Goal: Information Seeking & Learning: Learn about a topic

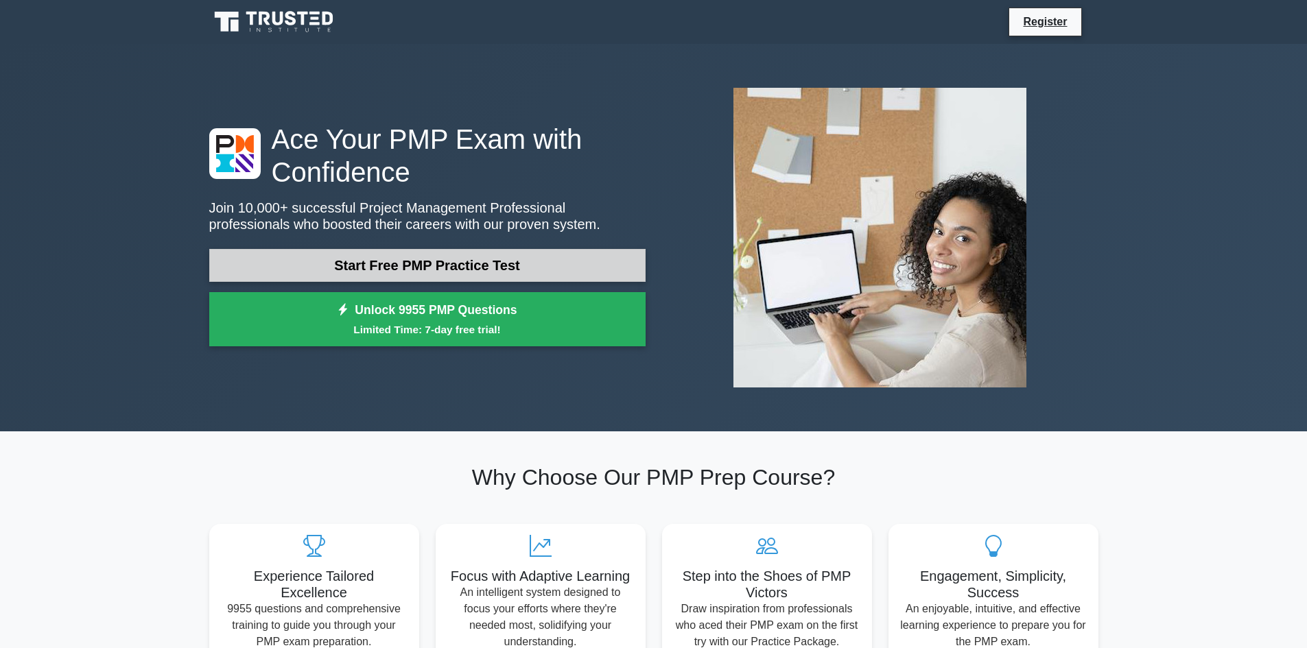
drag, startPoint x: 0, startPoint y: 0, endPoint x: 427, endPoint y: 268, distance: 504.2
click at [427, 268] on link "Start Free PMP Practice Test" at bounding box center [427, 265] width 436 height 33
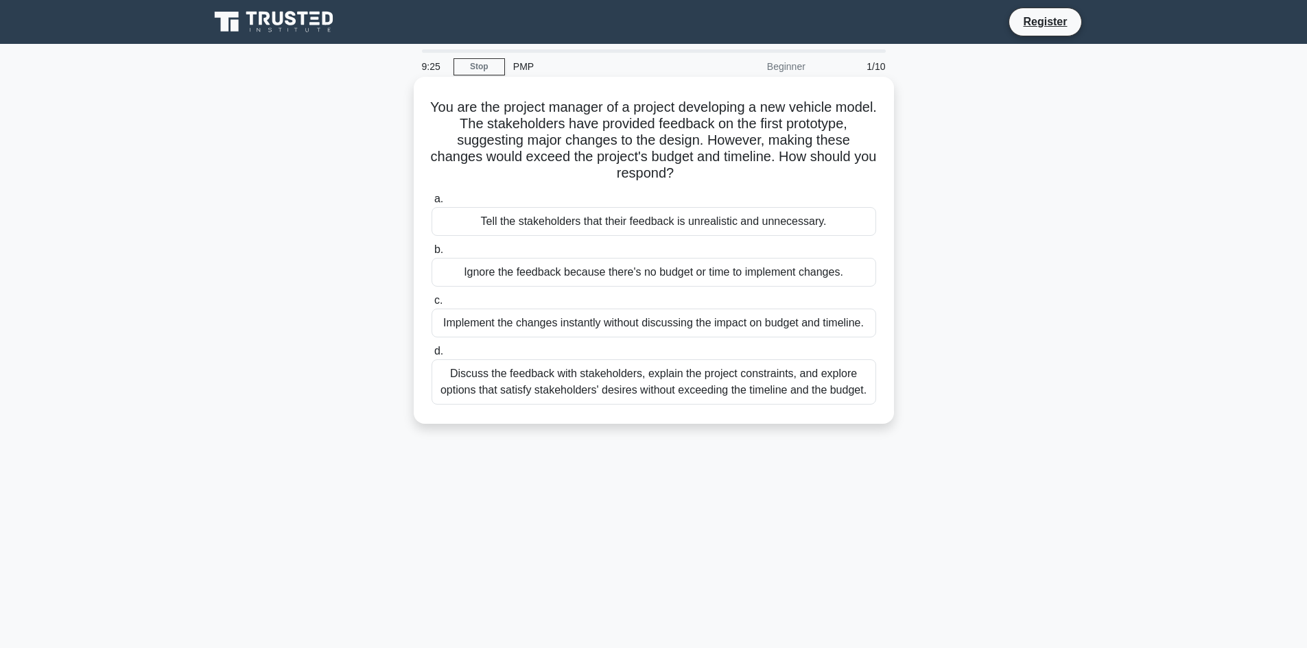
click at [681, 393] on div "Discuss the feedback with stakeholders, explain the project constraints, and ex…" at bounding box center [654, 381] width 445 height 45
click at [432, 356] on input "d. Discuss the feedback with stakeholders, explain the project constraints, and…" at bounding box center [432, 351] width 0 height 9
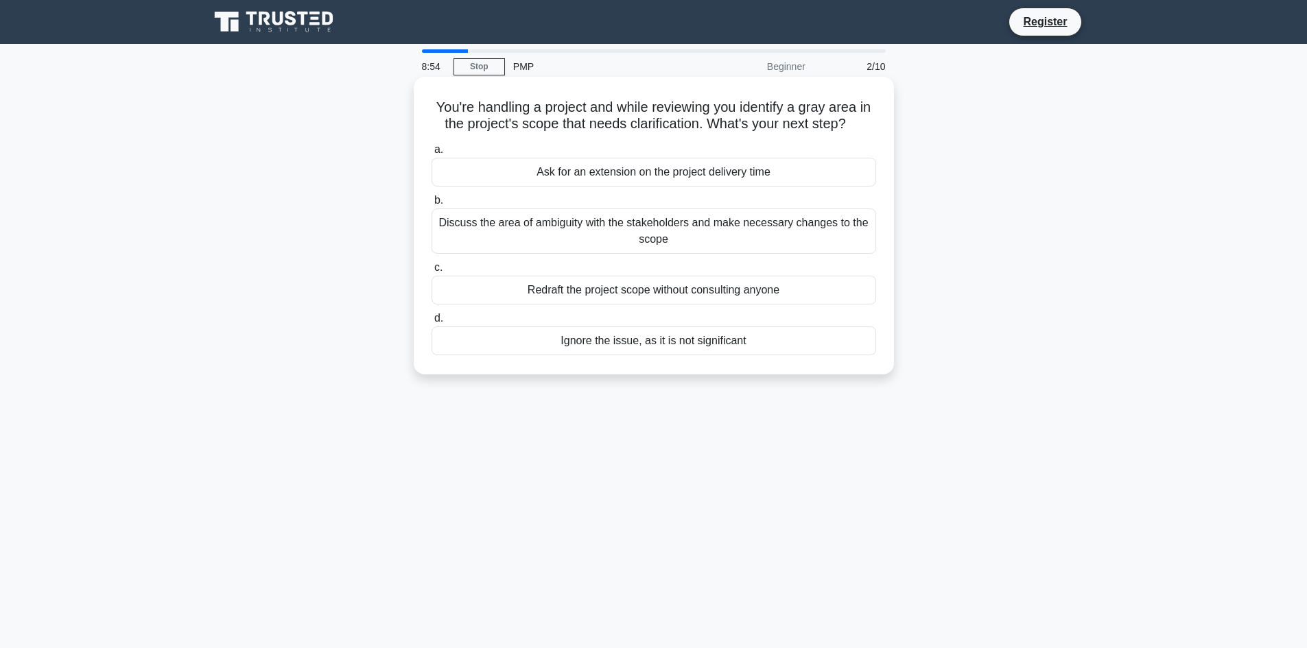
click at [611, 235] on div "Discuss the area of ambiguity with the stakeholders and make necessary changes …" at bounding box center [654, 231] width 445 height 45
click at [432, 205] on input "b. Discuss the area of ambiguity with the stakeholders and make necessary chang…" at bounding box center [432, 200] width 0 height 9
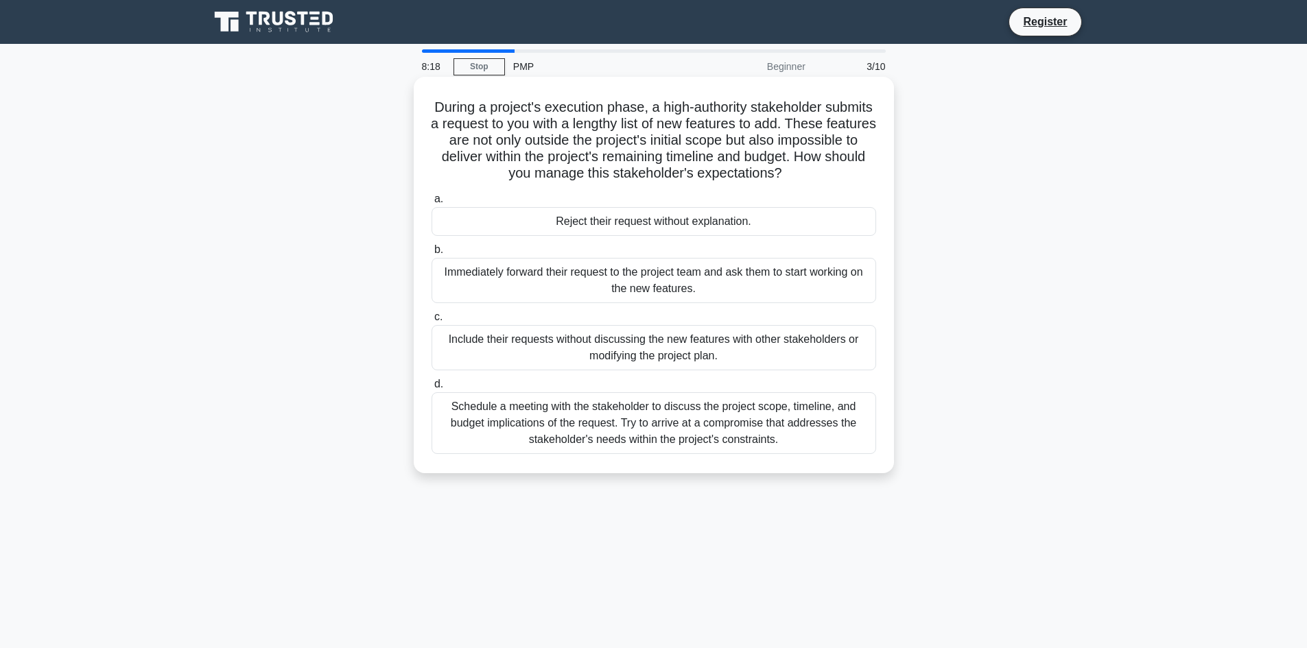
click at [702, 444] on div "Schedule a meeting with the stakeholder to discuss the project scope, timeline,…" at bounding box center [654, 423] width 445 height 62
click at [432, 389] on input "d. Schedule a meeting with the stakeholder to discuss the project scope, timeli…" at bounding box center [432, 384] width 0 height 9
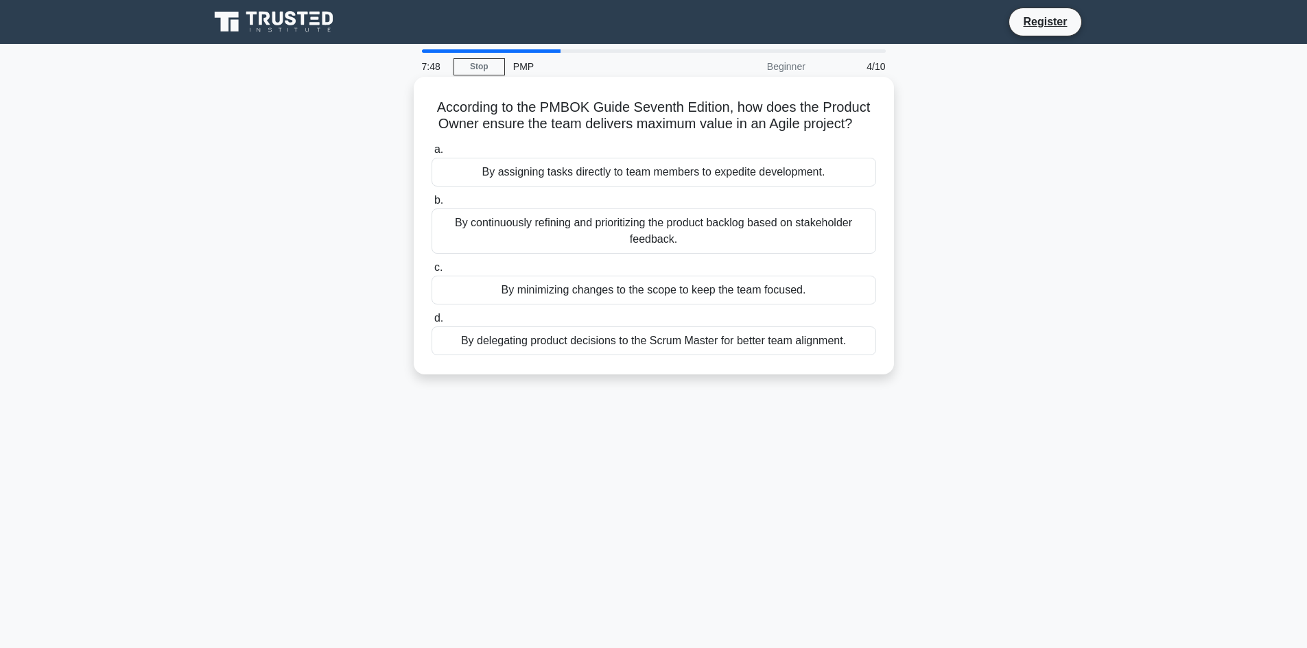
click at [768, 350] on div "By delegating product decisions to the Scrum Master for better team alignment." at bounding box center [654, 341] width 445 height 29
click at [432, 323] on input "d. By delegating product decisions to the Scrum Master for better team alignmen…" at bounding box center [432, 318] width 0 height 9
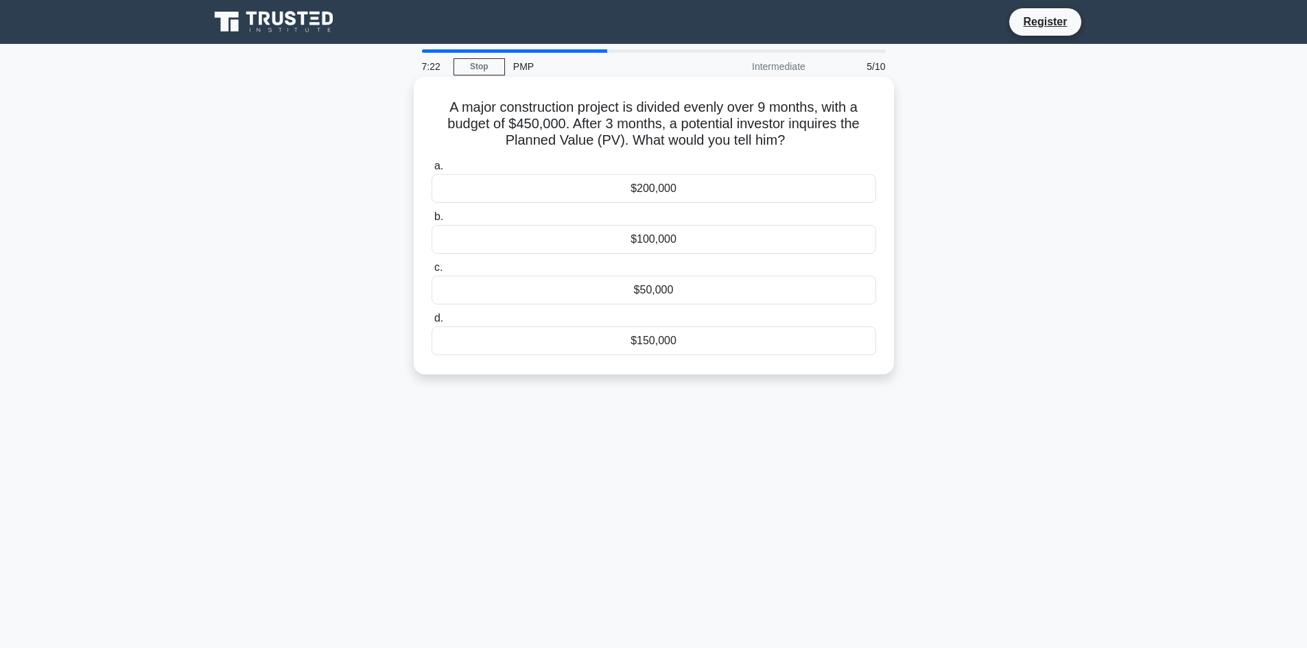
click at [654, 192] on div "$200,000" at bounding box center [654, 188] width 445 height 29
click at [432, 171] on input "a. $200,000" at bounding box center [432, 166] width 0 height 9
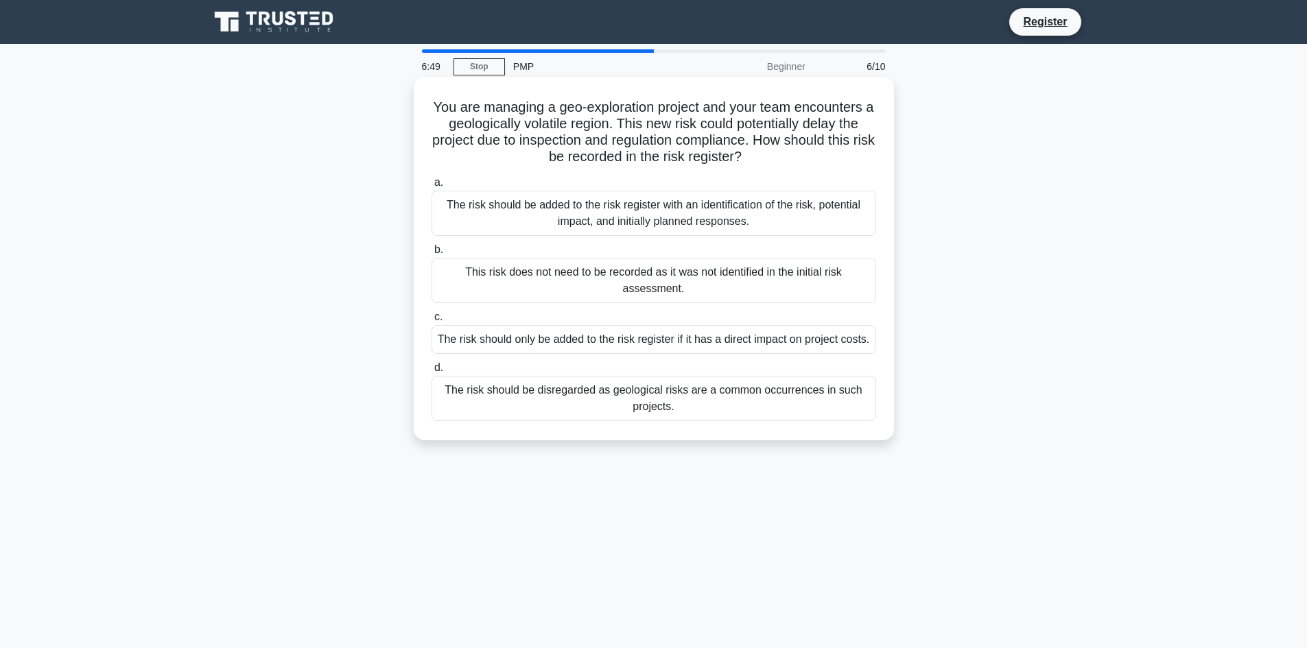
click at [796, 223] on div "The risk should be added to the risk register with an identification of the ris…" at bounding box center [654, 213] width 445 height 45
click at [432, 187] on input "a. The risk should be added to the risk register with an identification of the …" at bounding box center [432, 182] width 0 height 9
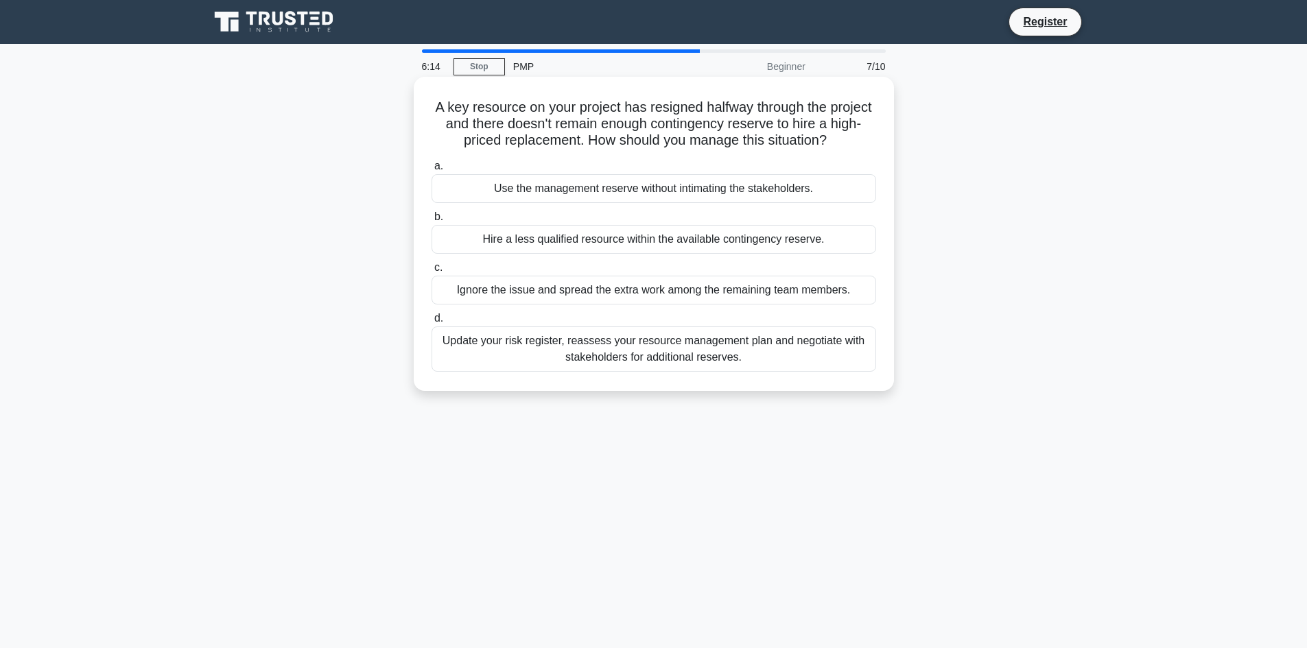
click at [627, 245] on div "Hire a less qualified resource within the available contingency reserve." at bounding box center [654, 239] width 445 height 29
click at [432, 222] on input "b. Hire a less qualified resource within the available contingency reserve." at bounding box center [432, 217] width 0 height 9
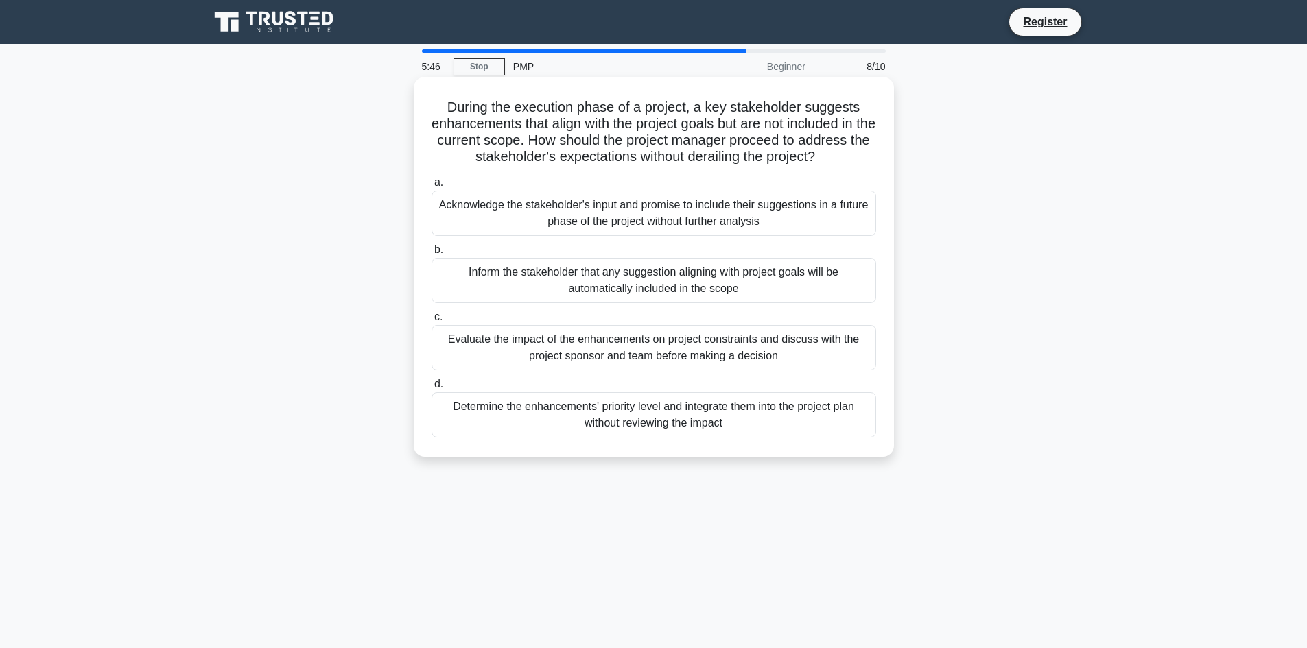
click at [777, 213] on div "Acknowledge the stakeholder's input and promise to include their suggestions in…" at bounding box center [654, 213] width 445 height 45
click at [432, 187] on input "a. Acknowledge the stakeholder's input and promise to include their suggestions…" at bounding box center [432, 182] width 0 height 9
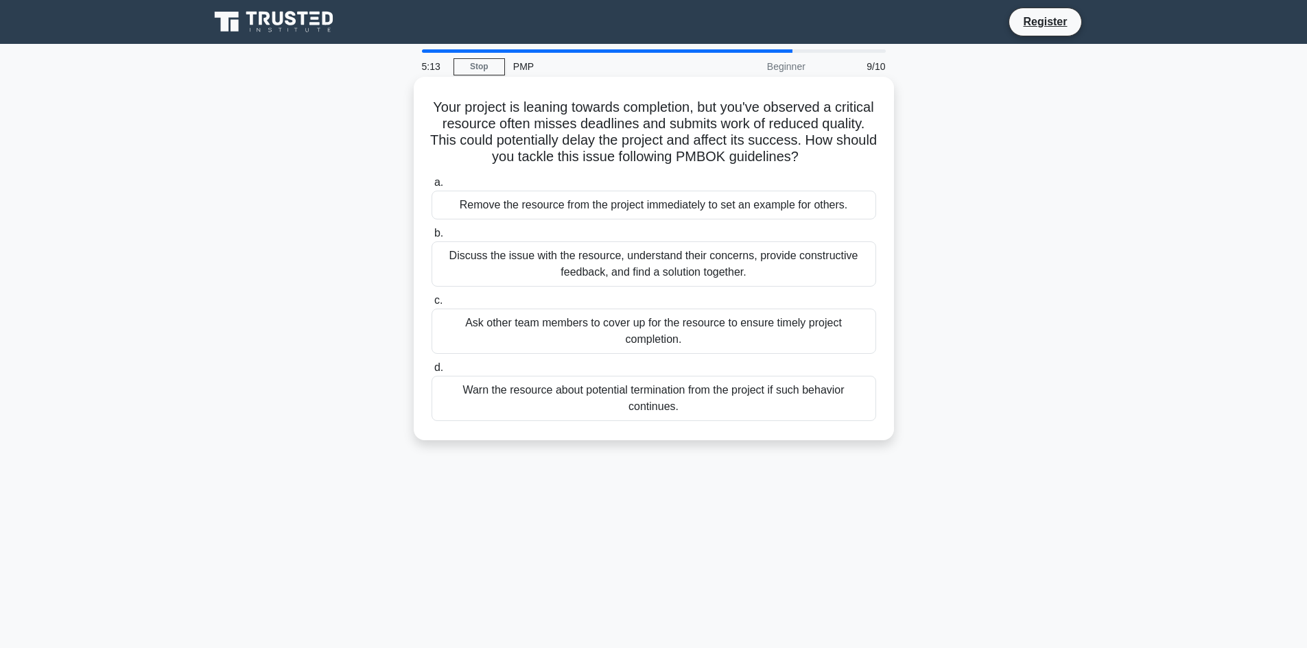
drag, startPoint x: 676, startPoint y: 276, endPoint x: 659, endPoint y: 268, distance: 19.9
click at [661, 270] on div "Discuss the issue with the resource, understand their concerns, provide constru…" at bounding box center [654, 263] width 445 height 45
click at [532, 255] on div "Discuss the issue with the resource, understand their concerns, provide constru…" at bounding box center [654, 263] width 445 height 45
click at [432, 238] on input "b. Discuss the issue with the resource, understand their concerns, provide cons…" at bounding box center [432, 233] width 0 height 9
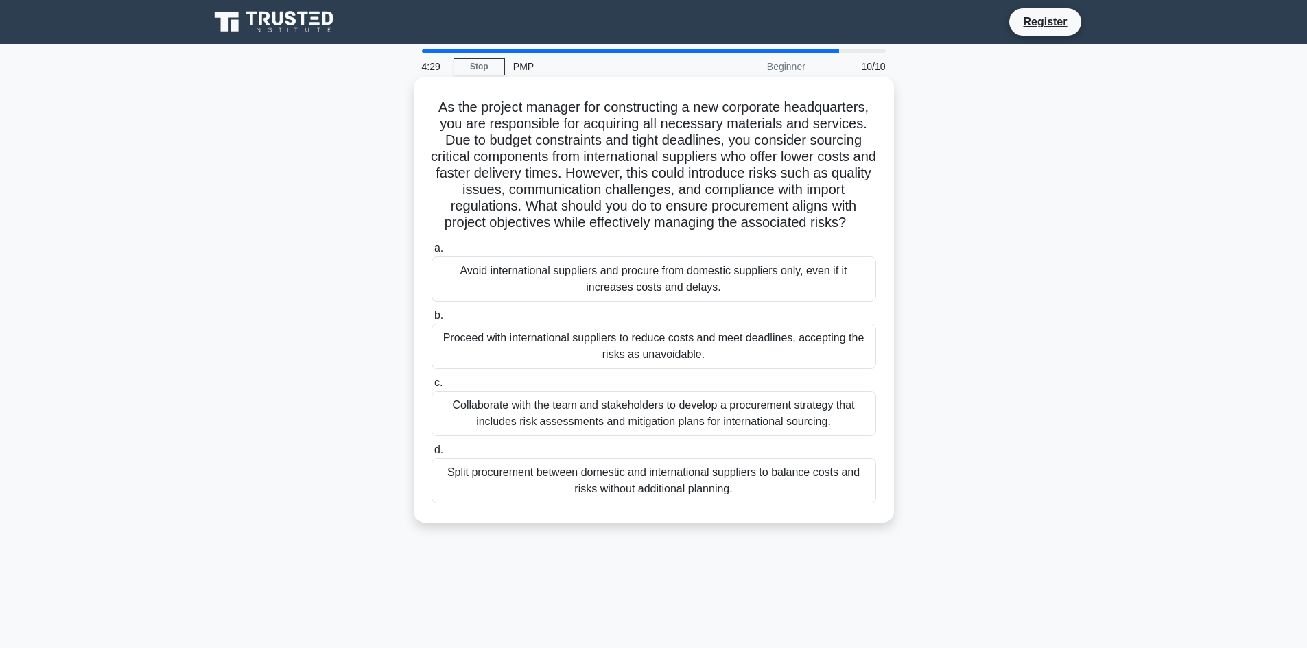
click at [697, 502] on div "Split procurement between domestic and international suppliers to balance costs…" at bounding box center [654, 480] width 445 height 45
click at [432, 455] on input "d. Split procurement between domestic and international suppliers to balance co…" at bounding box center [432, 450] width 0 height 9
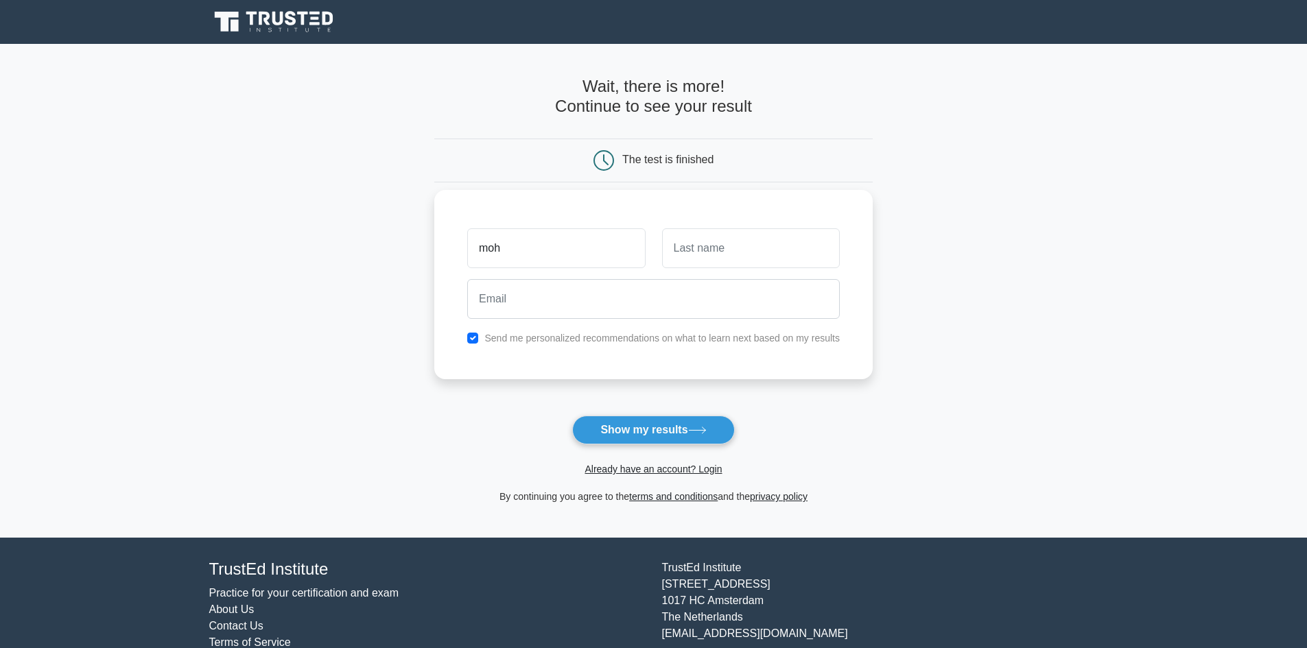
type input "mohamed"
click at [719, 255] on input "text" at bounding box center [751, 248] width 178 height 40
type input "halbudeen"
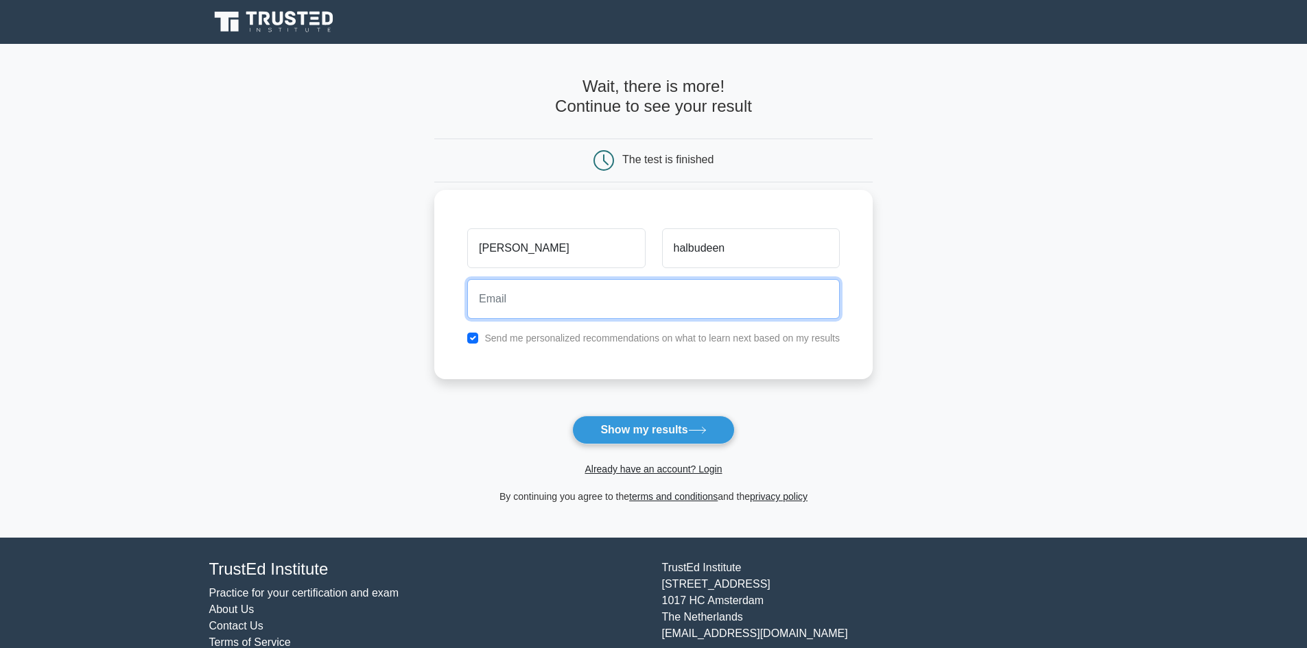
click at [706, 309] on input "email" at bounding box center [653, 299] width 373 height 40
drag, startPoint x: 532, startPoint y: 298, endPoint x: 536, endPoint y: 306, distance: 8.6
click at [532, 299] on input "halbudeen7@gmail.com" at bounding box center [653, 299] width 373 height 40
type input "halbu7@gmail.com"
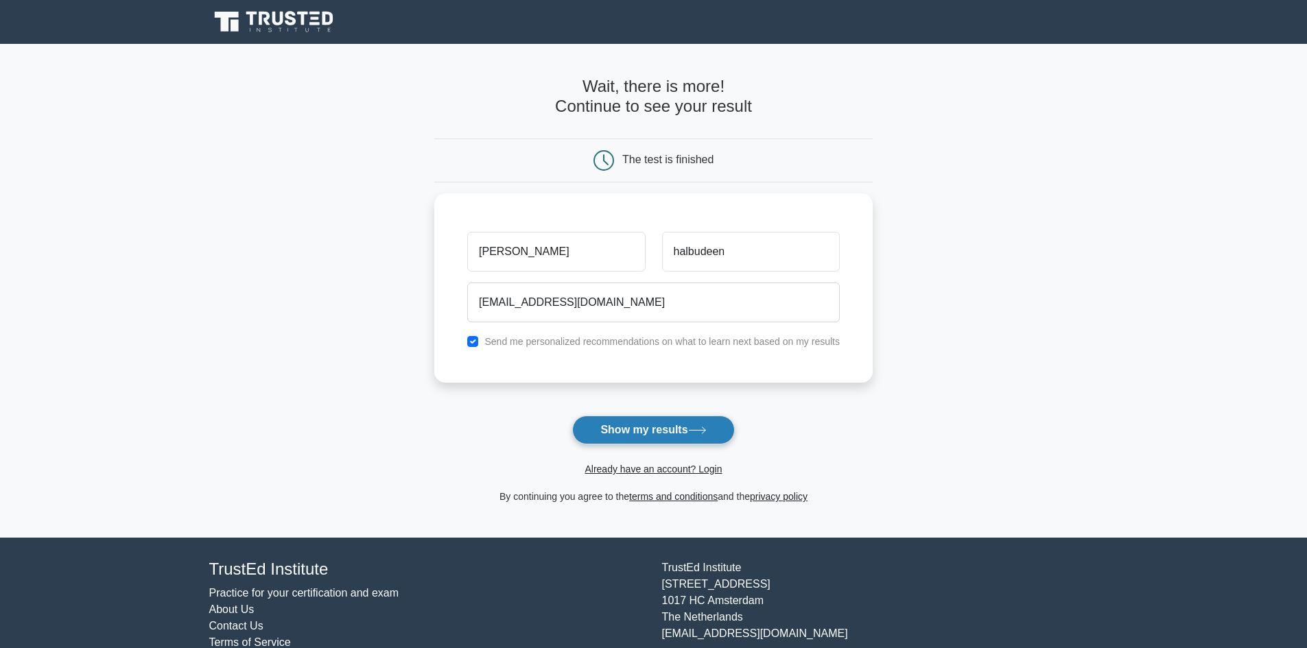
click at [634, 430] on button "Show my results" at bounding box center [653, 430] width 162 height 29
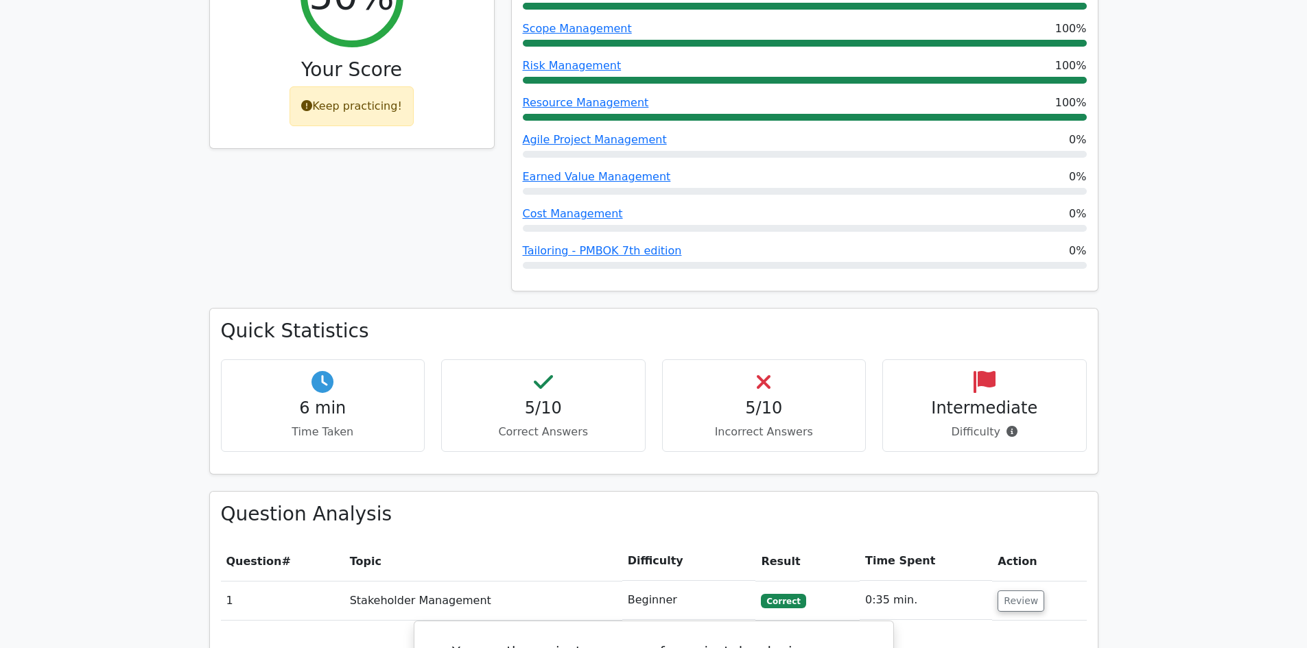
scroll to position [755, 0]
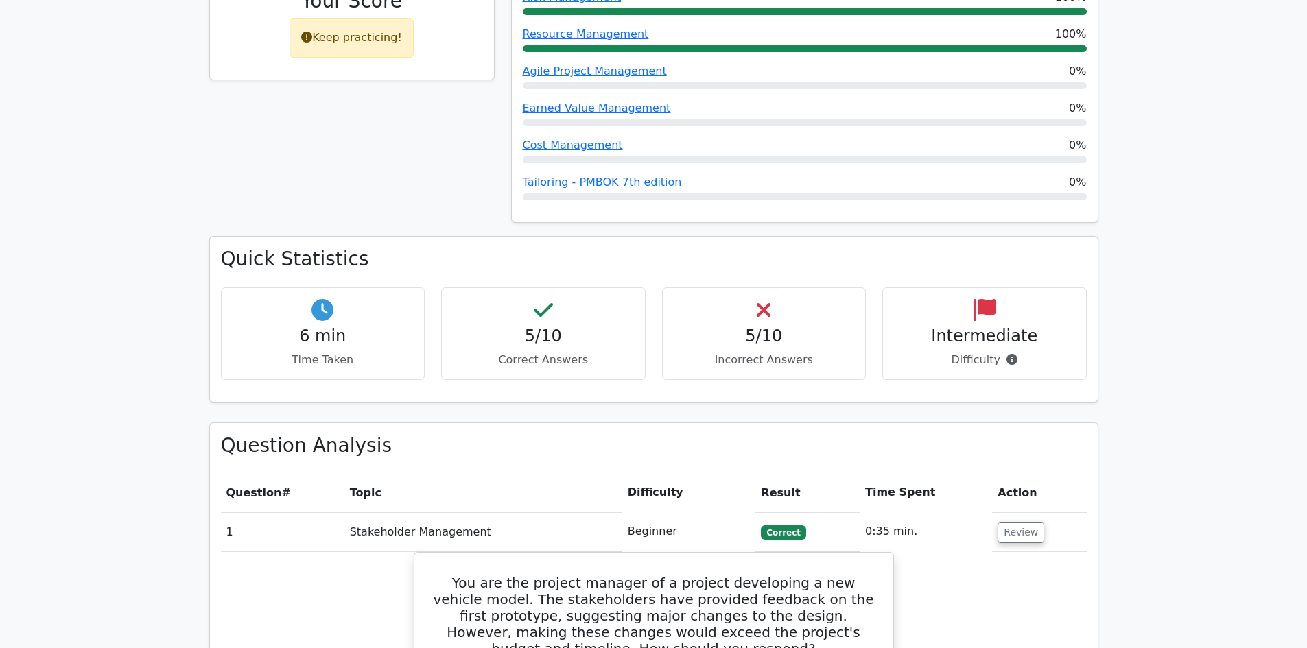
click at [984, 327] on h4 "Intermediate" at bounding box center [984, 337] width 181 height 20
drag, startPoint x: 965, startPoint y: 308, endPoint x: 1003, endPoint y: 303, distance: 38.0
click at [990, 305] on div "Intermediate Difficulty" at bounding box center [984, 333] width 204 height 93
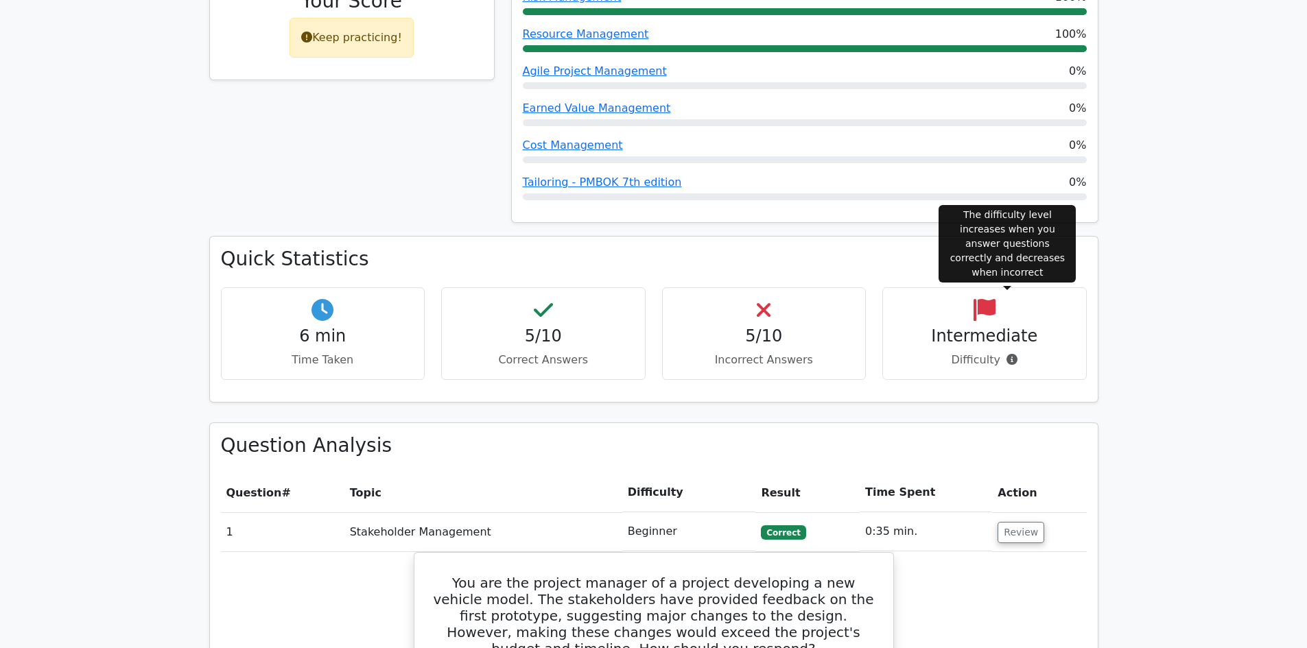
click at [1011, 353] on span at bounding box center [1008, 359] width 17 height 13
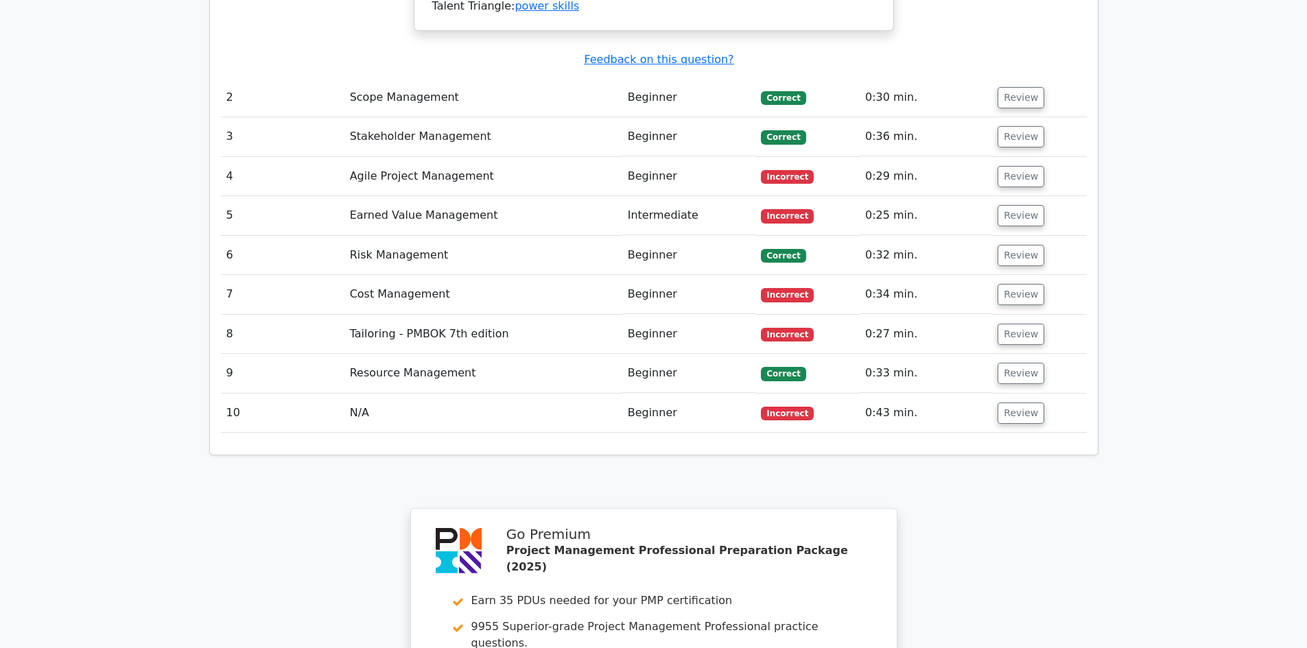
scroll to position [2102, 0]
click at [1019, 395] on td "Review" at bounding box center [1039, 414] width 94 height 39
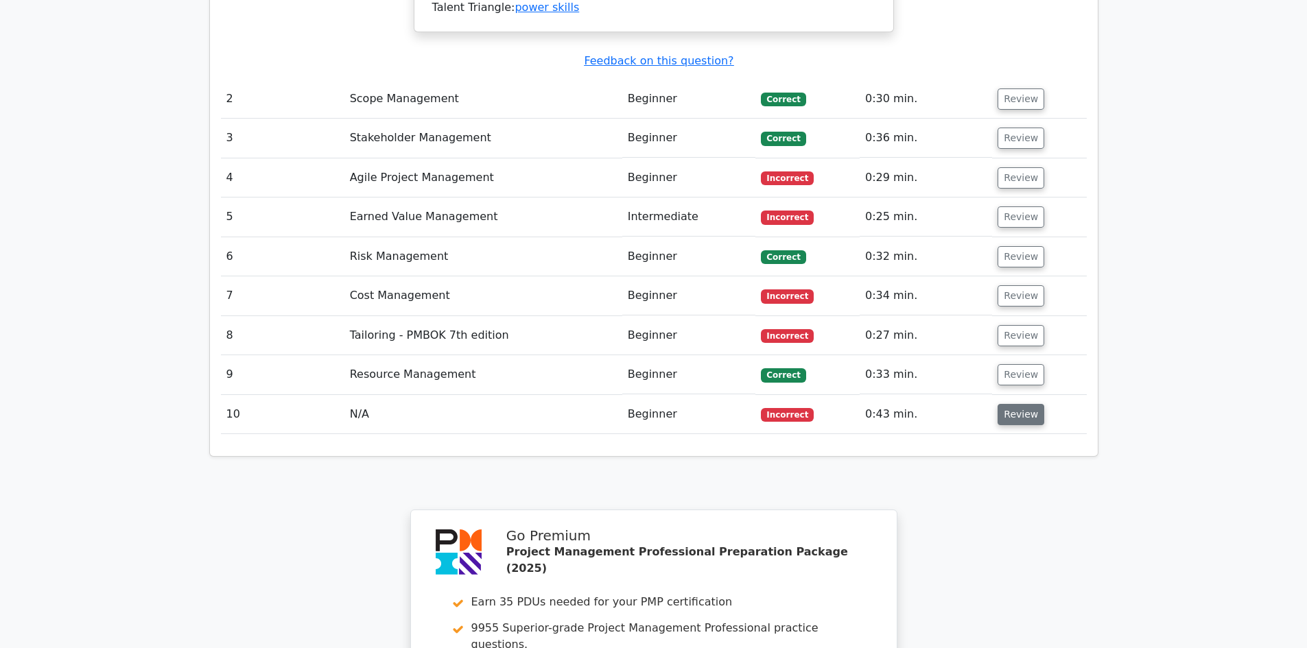
click at [1015, 404] on button "Review" at bounding box center [1020, 414] width 47 height 21
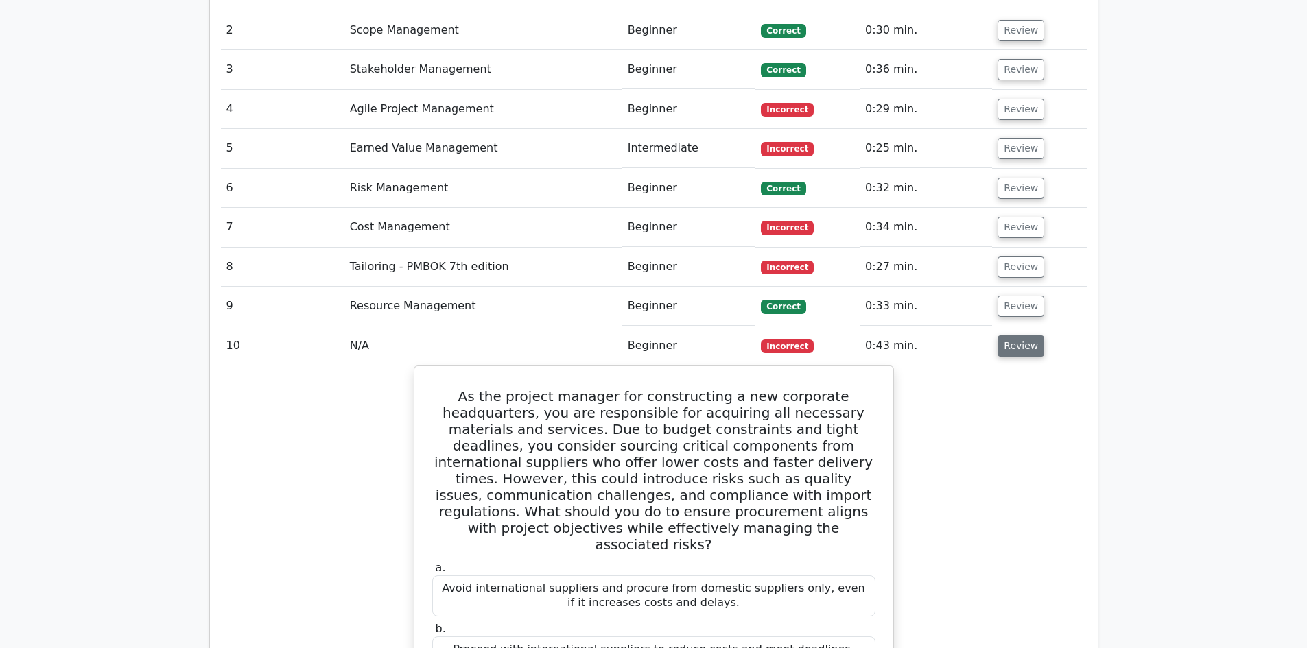
scroll to position [2033, 0]
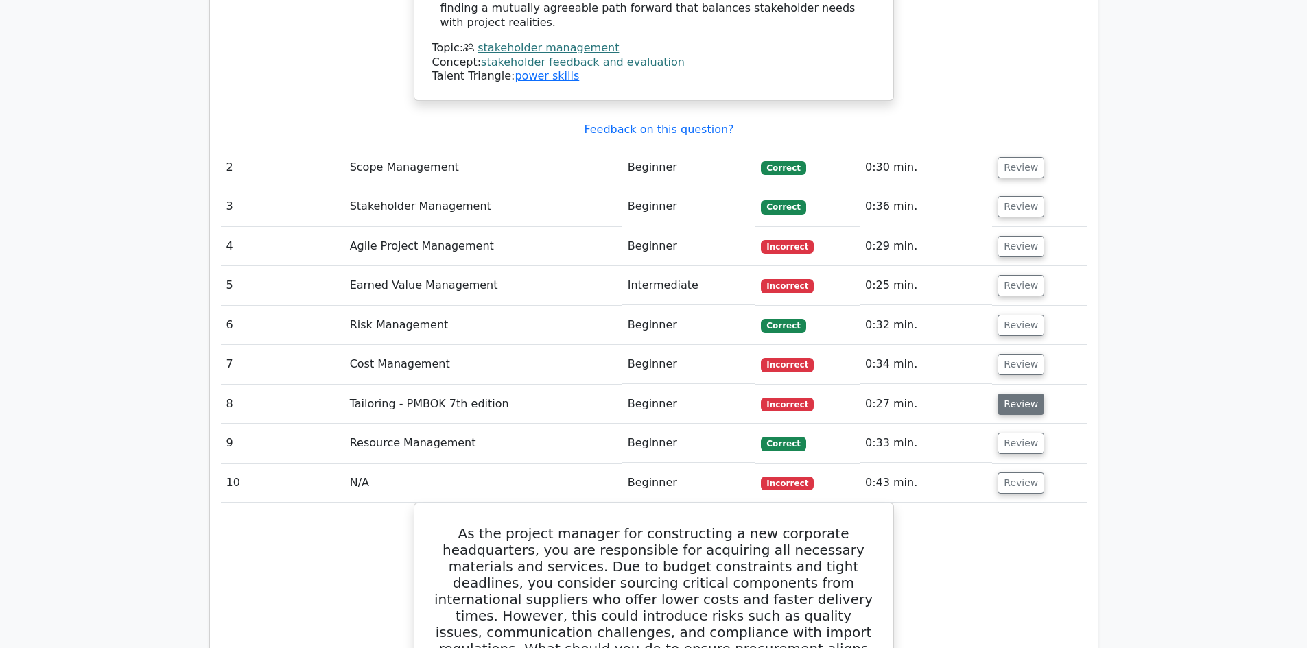
click at [1024, 394] on button "Review" at bounding box center [1020, 404] width 47 height 21
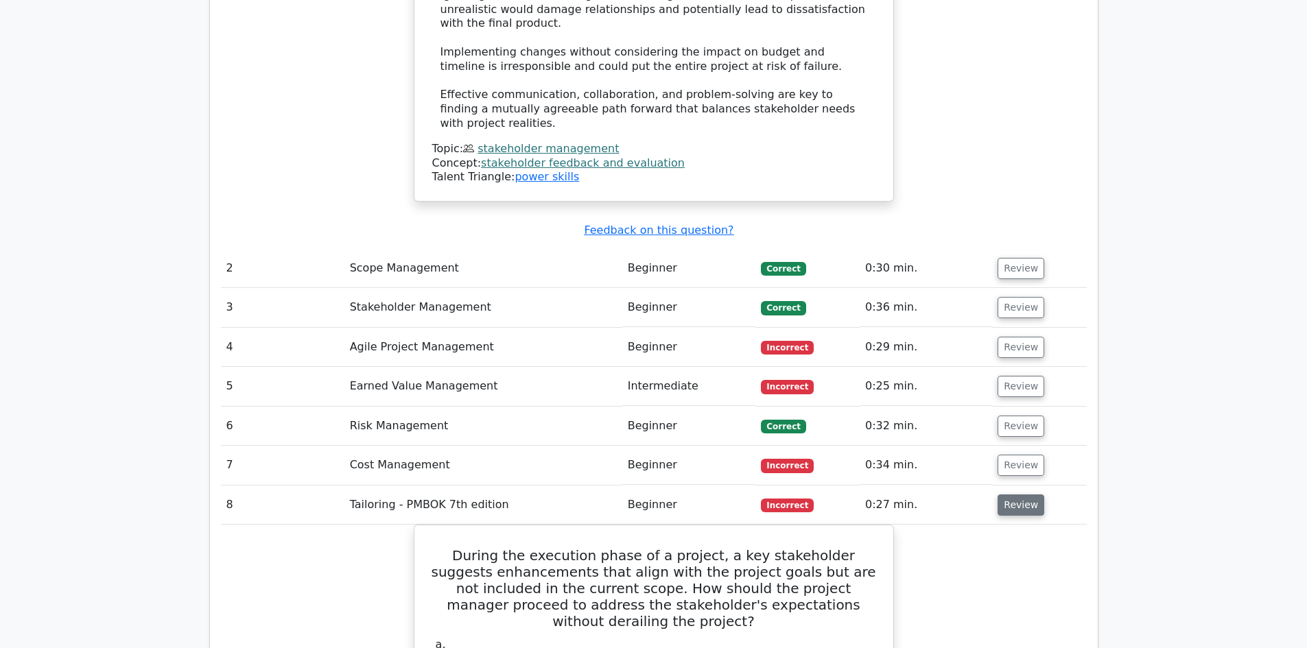
scroll to position [1759, 0]
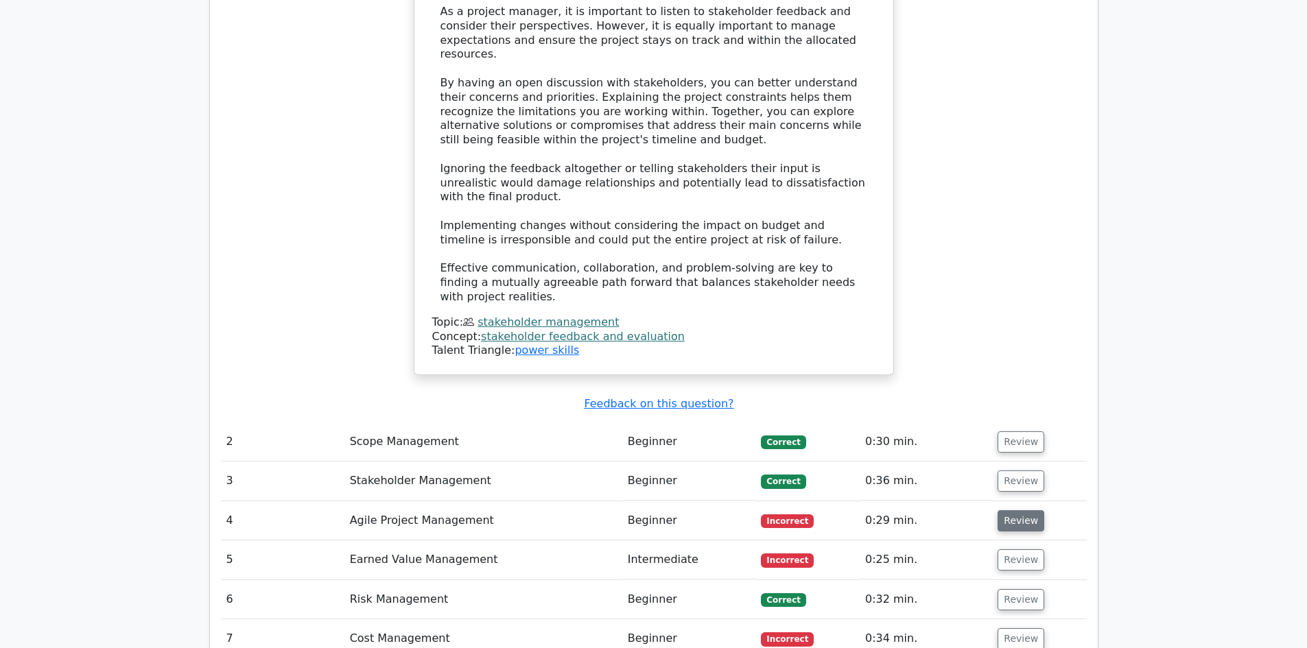
click at [1025, 510] on button "Review" at bounding box center [1020, 520] width 47 height 21
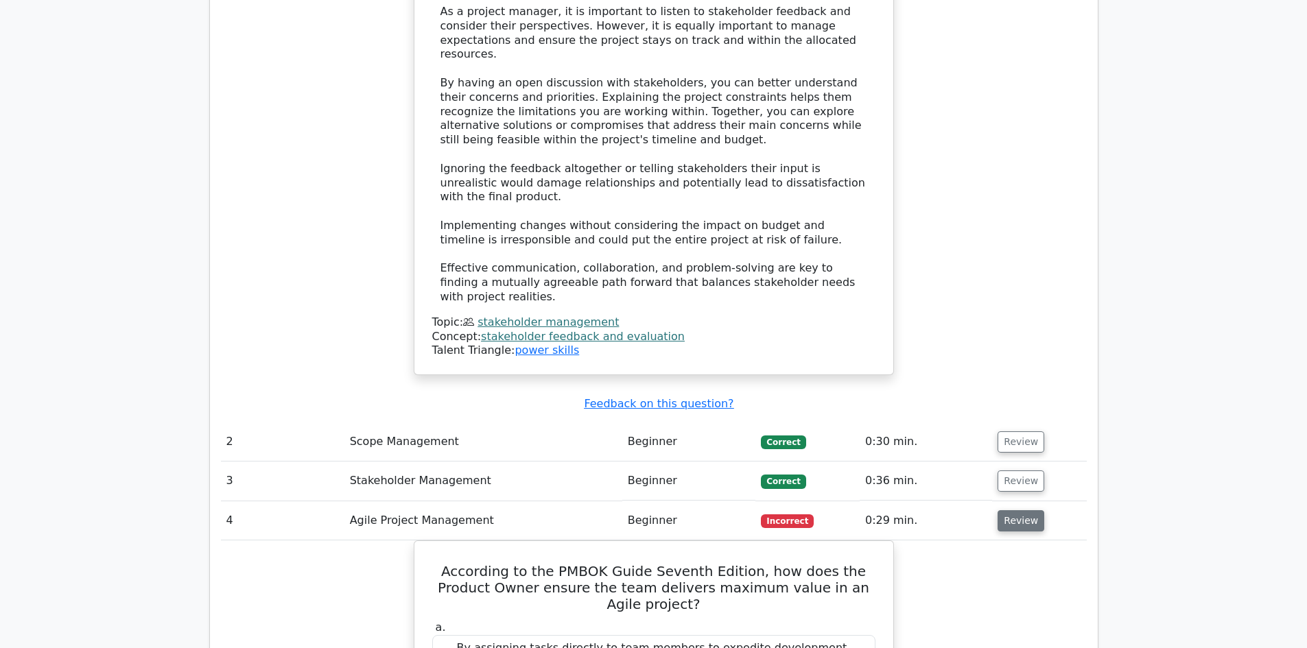
click at [1024, 510] on button "Review" at bounding box center [1020, 520] width 47 height 21
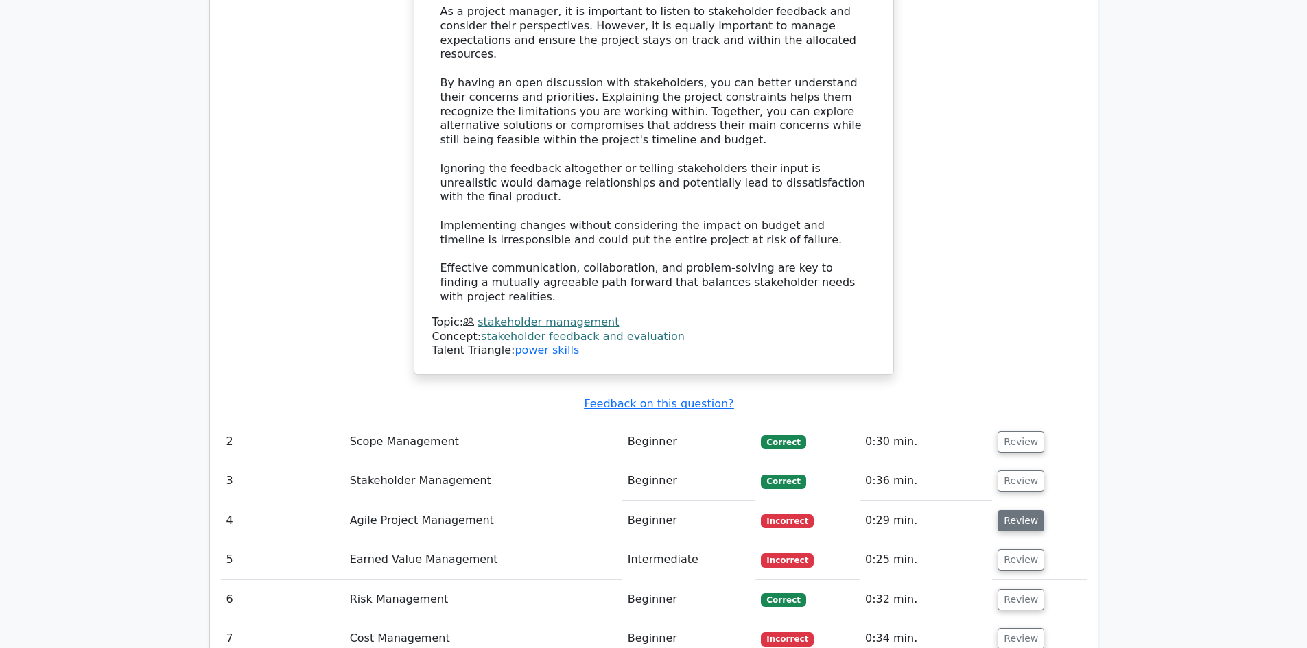
click at [1024, 510] on button "Review" at bounding box center [1020, 520] width 47 height 21
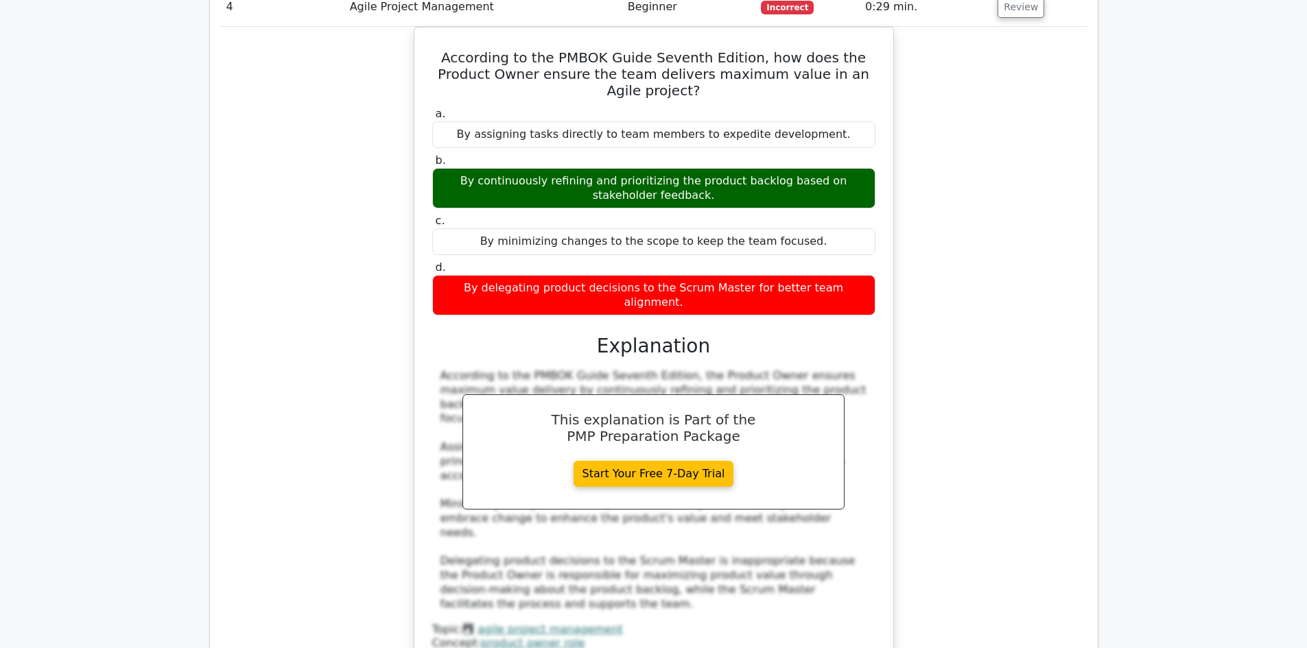
scroll to position [2445, 0]
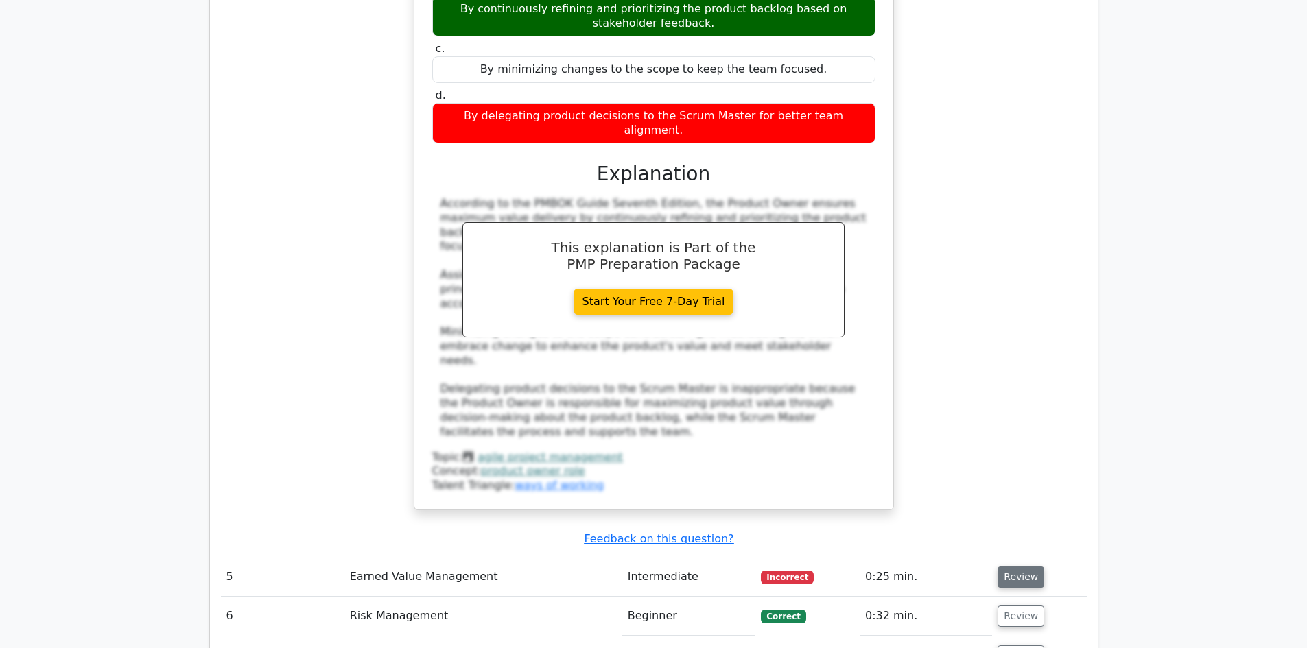
click at [1011, 567] on button "Review" at bounding box center [1020, 577] width 47 height 21
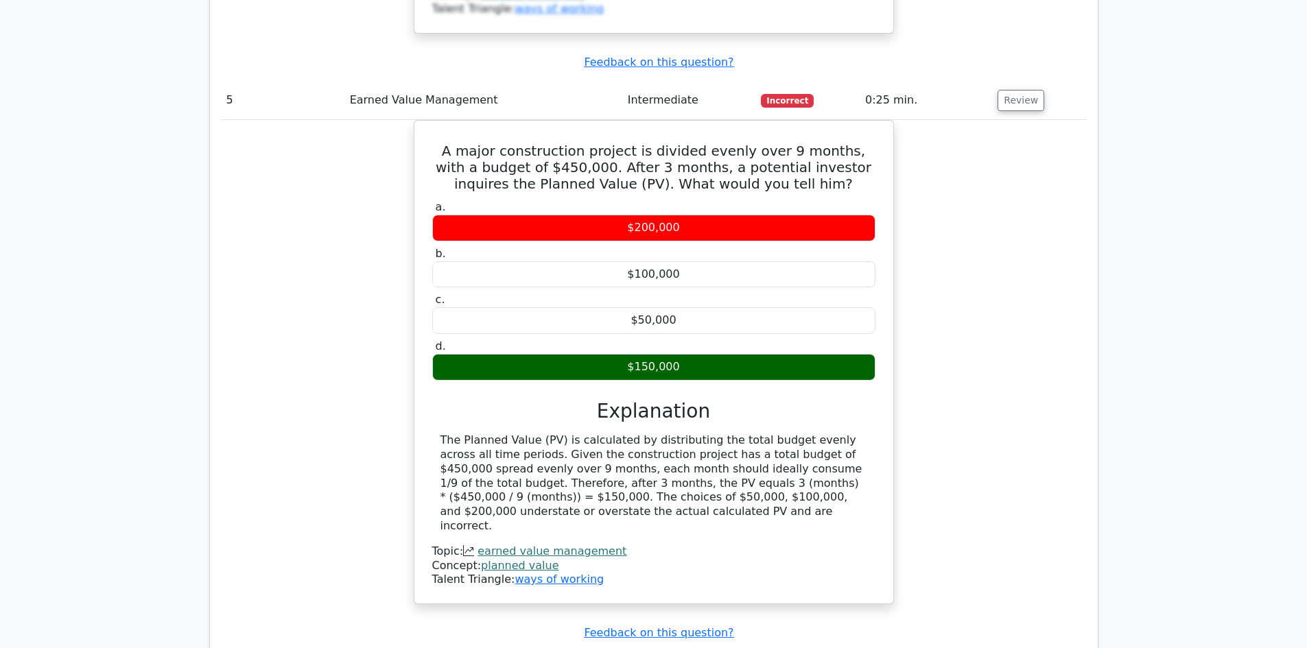
scroll to position [2925, 0]
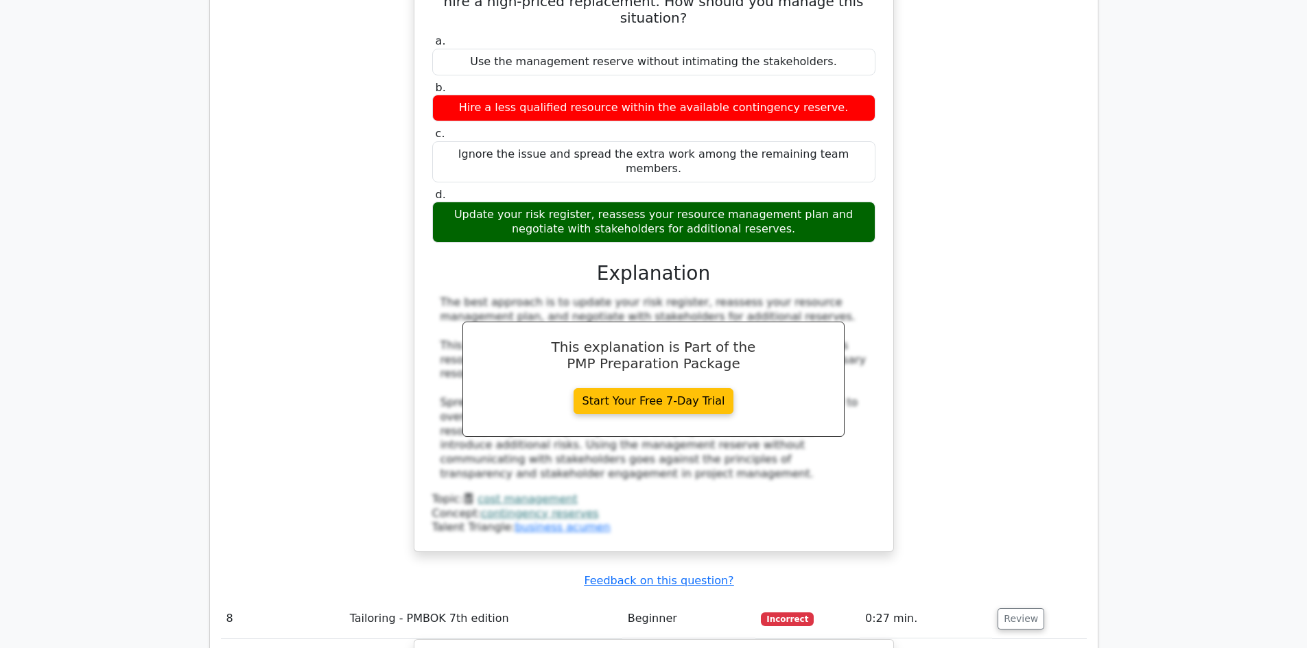
scroll to position [3748, 0]
